Goal: Information Seeking & Learning: Understand process/instructions

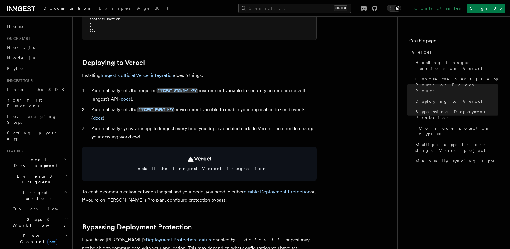
scroll to position [234, 0]
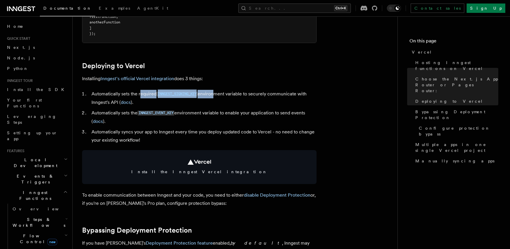
drag, startPoint x: 154, startPoint y: 96, endPoint x: 266, endPoint y: 92, distance: 112.6
click at [233, 93] on li "Automatically sets the required INNGEST_SIGNING_KEY environment variable to sec…" at bounding box center [203, 98] width 227 height 17
click at [269, 92] on li "Automatically sets the required INNGEST_SIGNING_KEY environment variable to sec…" at bounding box center [203, 98] width 227 height 17
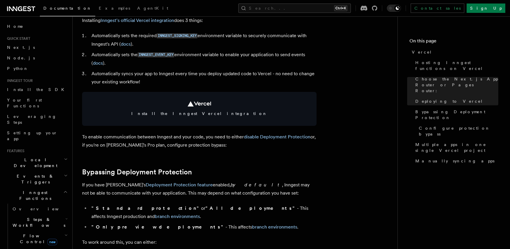
scroll to position [293, 0]
drag, startPoint x: 171, startPoint y: 144, endPoint x: 199, endPoint y: 138, distance: 27.7
click at [191, 141] on p "To enable communication between Inngest and your code, you need to either disab…" at bounding box center [199, 141] width 234 height 16
click at [209, 148] on p "To enable communication between Inngest and your code, you need to either disab…" at bounding box center [199, 141] width 234 height 16
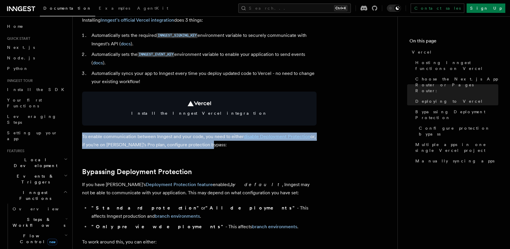
drag, startPoint x: 213, startPoint y: 146, endPoint x: 80, endPoint y: 135, distance: 133.7
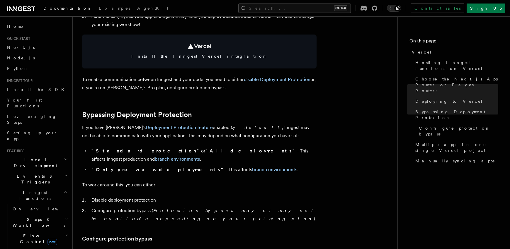
scroll to position [352, 0]
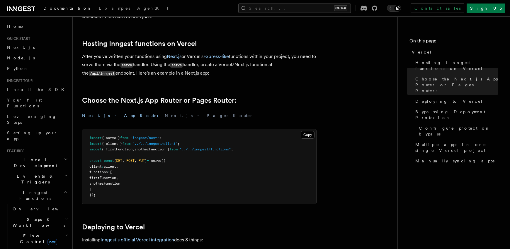
scroll to position [72, 0]
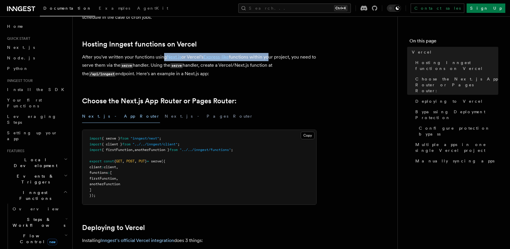
drag, startPoint x: 197, startPoint y: 59, endPoint x: 282, endPoint y: 57, distance: 85.9
click at [281, 57] on p "After you've written your functions using Next.js or Vercel's Express-like func…" at bounding box center [199, 65] width 234 height 25
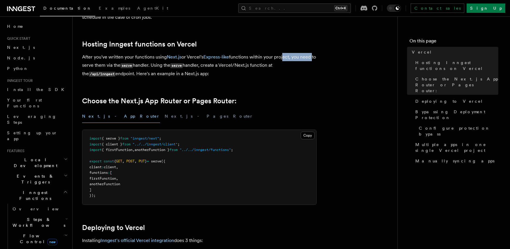
drag, startPoint x: 295, startPoint y: 57, endPoint x: 281, endPoint y: 57, distance: 14.1
click at [263, 66] on p "After you've written your functions using Next.js or Vercel's Express-like func…" at bounding box center [199, 65] width 234 height 25
drag, startPoint x: 101, startPoint y: 69, endPoint x: 166, endPoint y: 64, distance: 65.5
click at [166, 64] on p "After you've written your functions using Next.js or Vercel's Express-like func…" at bounding box center [199, 65] width 234 height 25
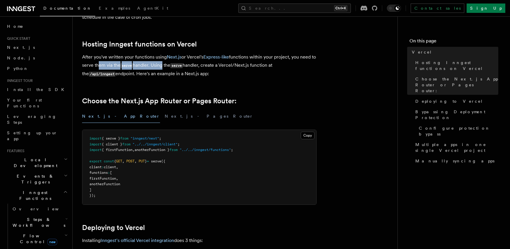
click at [166, 64] on p "After you've written your functions using Next.js or Vercel's Express-like func…" at bounding box center [199, 65] width 234 height 25
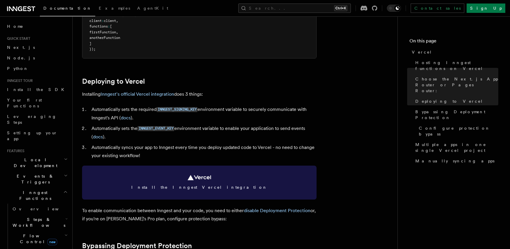
scroll to position [248, 0]
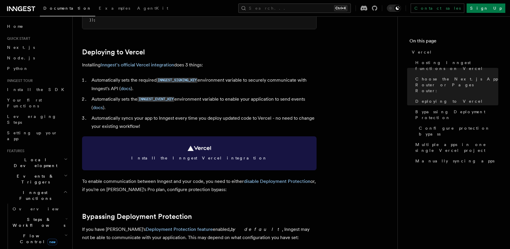
click at [209, 155] on span "Install the Inngest Vercel integration" at bounding box center [199, 158] width 220 height 6
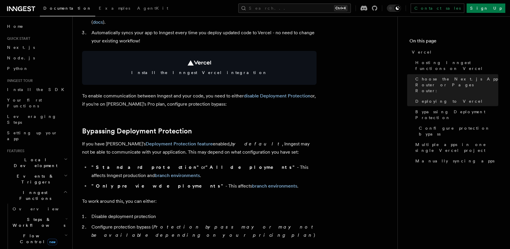
scroll to position [336, 0]
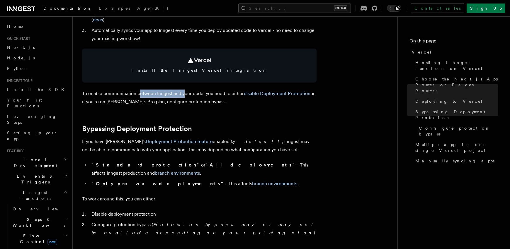
drag, startPoint x: 161, startPoint y: 95, endPoint x: 191, endPoint y: 95, distance: 29.9
click at [189, 95] on p "To enable communication between Inngest and your code, you need to either disab…" at bounding box center [199, 98] width 234 height 16
click at [191, 95] on p "To enable communication between Inngest and your code, you need to either disab…" at bounding box center [199, 98] width 234 height 16
drag, startPoint x: 215, startPoint y: 95, endPoint x: 142, endPoint y: 93, distance: 73.3
click at [142, 93] on p "To enable communication between Inngest and your code, you need to either disab…" at bounding box center [199, 98] width 234 height 16
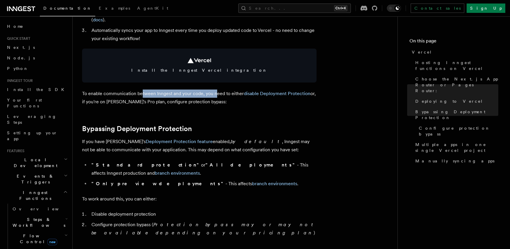
click at [142, 93] on p "To enable communication between Inngest and your code, you need to either disab…" at bounding box center [199, 98] width 234 height 16
drag, startPoint x: 185, startPoint y: 97, endPoint x: 222, endPoint y: 98, distance: 36.6
click at [222, 98] on p "To enable communication between Inngest and your code, you need to either disab…" at bounding box center [199, 98] width 234 height 16
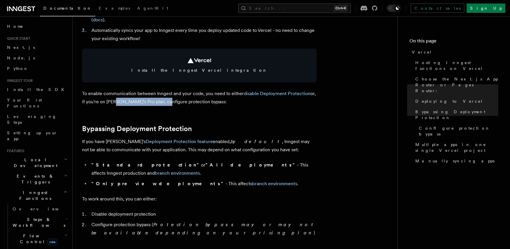
drag, startPoint x: 114, startPoint y: 101, endPoint x: 165, endPoint y: 102, distance: 51.0
click at [161, 102] on p "To enable communication between Inngest and your code, you need to either disab…" at bounding box center [199, 98] width 234 height 16
drag, startPoint x: 165, startPoint y: 102, endPoint x: 218, endPoint y: 102, distance: 53.3
click at [218, 102] on p "To enable communication between Inngest and your code, you need to either disab…" at bounding box center [199, 98] width 234 height 16
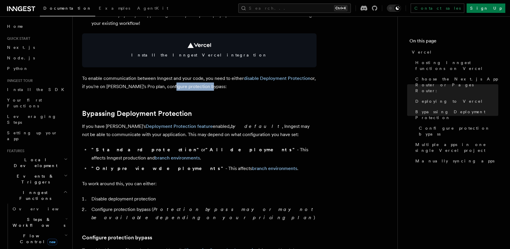
scroll to position [365, 0]
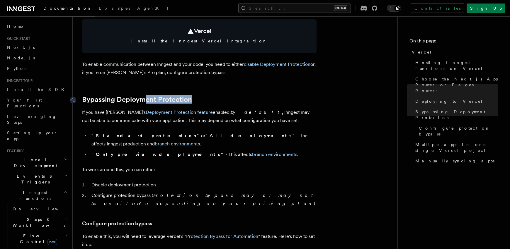
drag, startPoint x: 249, startPoint y: 95, endPoint x: 143, endPoint y: 97, distance: 106.3
click at [143, 97] on h2 "Bypassing Deployment Protection" at bounding box center [199, 100] width 234 height 8
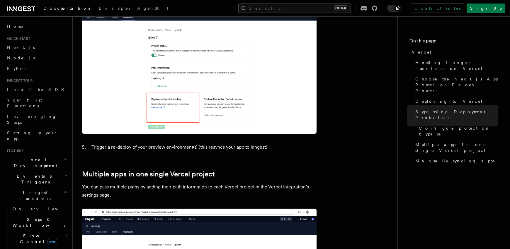
scroll to position [688, 0]
